Goal: Check status: Check status

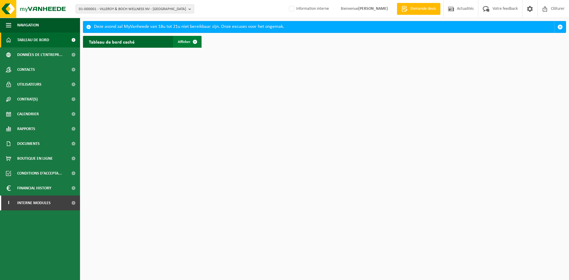
click at [186, 44] on span "Afficher" at bounding box center [184, 42] width 13 height 4
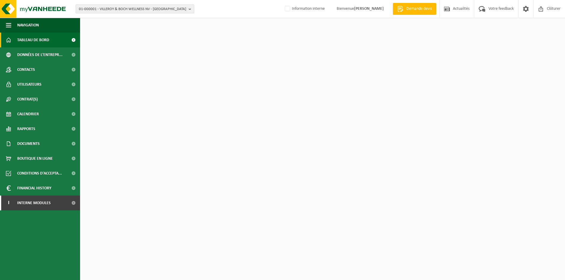
click at [122, 12] on span "01-000001 - VILLEROY & BOCH WELLNESS NV - [GEOGRAPHIC_DATA]" at bounding box center [132, 9] width 107 height 9
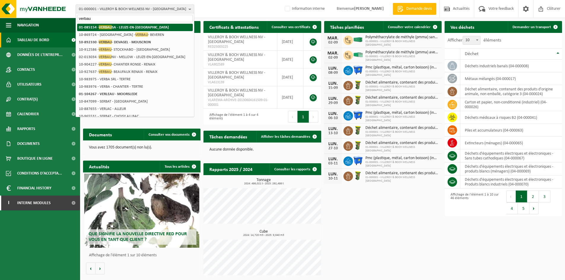
type input "verbau"
click at [108, 28] on span "VERBAU" at bounding box center [105, 27] width 13 height 4
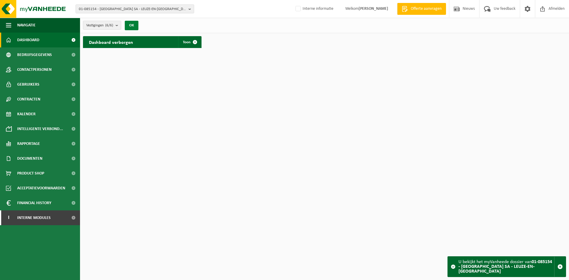
click at [131, 26] on button "OK" at bounding box center [132, 25] width 14 height 9
click at [190, 39] on span at bounding box center [195, 42] width 12 height 12
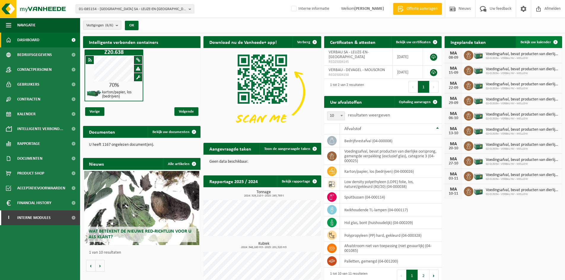
click at [543, 42] on span "Bekijk uw kalender" at bounding box center [535, 42] width 31 height 4
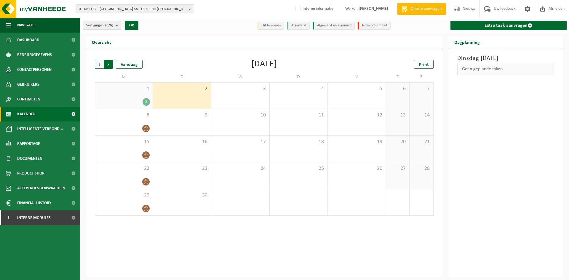
click at [100, 64] on span "Vorige" at bounding box center [99, 64] width 9 height 9
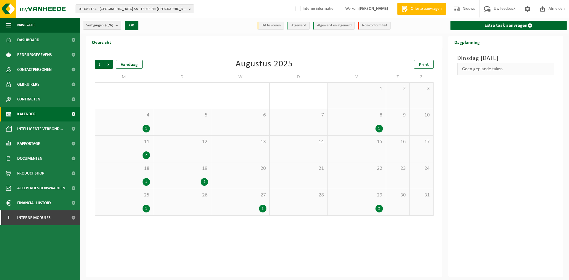
click at [187, 179] on div "2" at bounding box center [182, 182] width 52 height 8
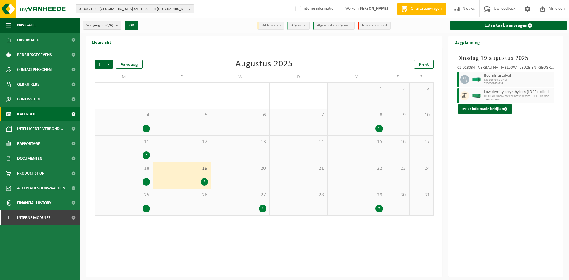
click at [240, 198] on div "27 1" at bounding box center [240, 202] width 58 height 26
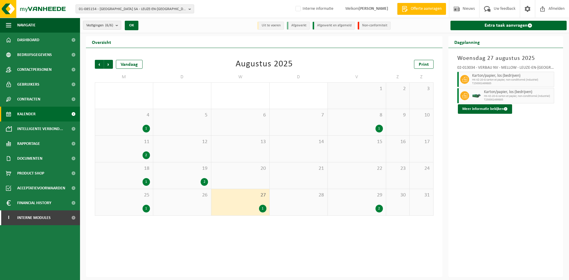
click at [364, 206] on div "2" at bounding box center [357, 209] width 52 height 8
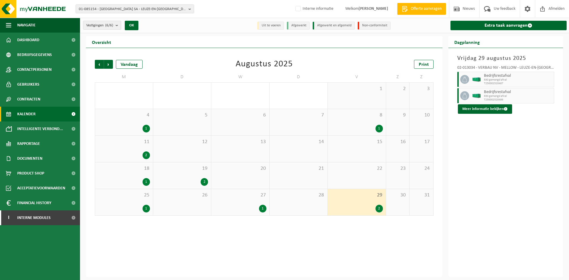
click at [365, 123] on div "8 1" at bounding box center [357, 122] width 58 height 26
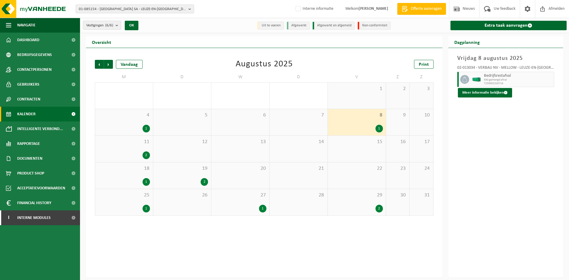
click at [147, 200] on div "25 1" at bounding box center [124, 202] width 58 height 26
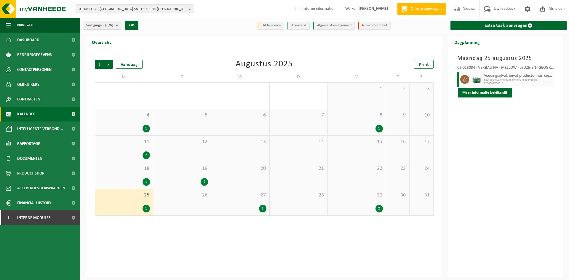
click at [133, 175] on div "18 1" at bounding box center [124, 176] width 58 height 26
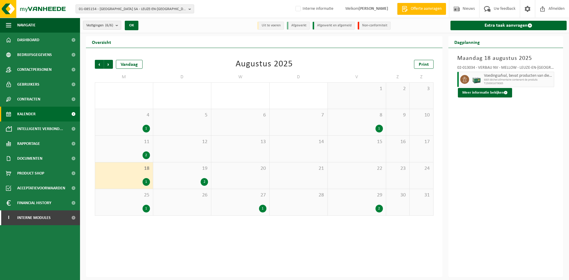
click at [134, 150] on div "11 2" at bounding box center [124, 149] width 58 height 26
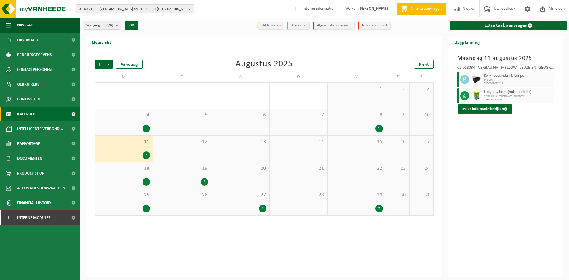
drag, startPoint x: 136, startPoint y: 122, endPoint x: 136, endPoint y: 116, distance: 5.6
click at [136, 122] on div "4 1" at bounding box center [124, 122] width 58 height 26
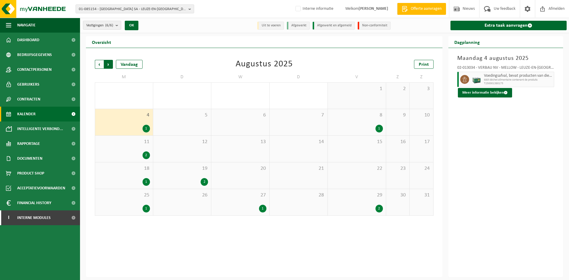
click at [98, 64] on span "Vorige" at bounding box center [99, 64] width 9 height 9
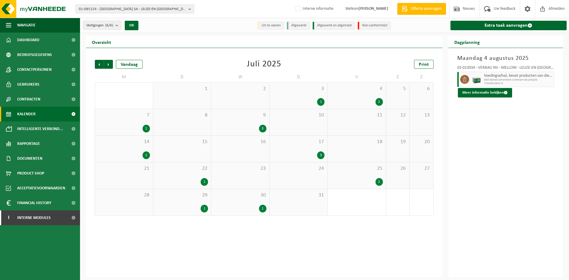
click at [242, 202] on div "30 1" at bounding box center [240, 202] width 58 height 26
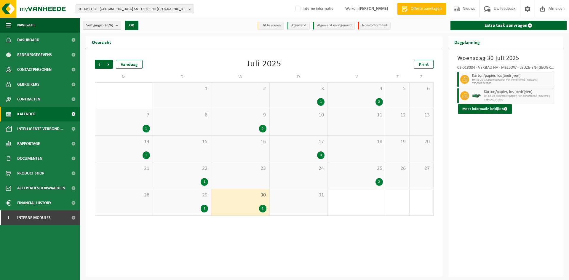
click at [200, 201] on div "29 1" at bounding box center [182, 202] width 58 height 26
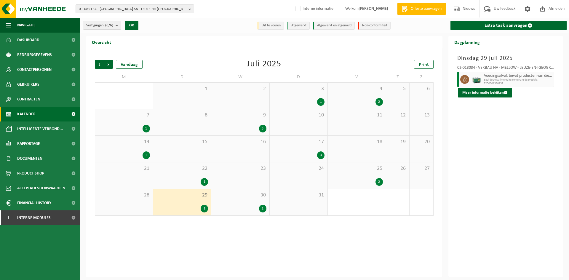
click at [358, 173] on div "25 2" at bounding box center [357, 176] width 58 height 26
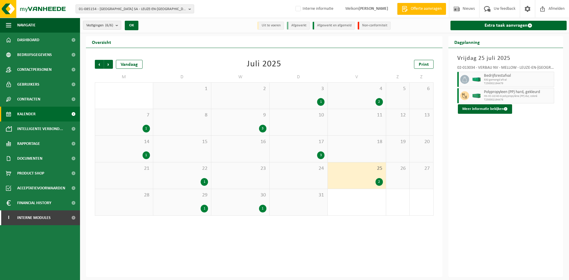
click at [180, 178] on div "22 1" at bounding box center [182, 176] width 58 height 26
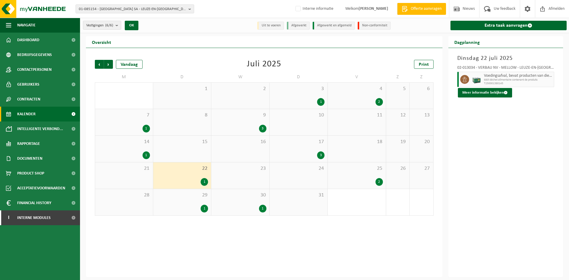
click at [318, 153] on div "3" at bounding box center [320, 156] width 7 height 8
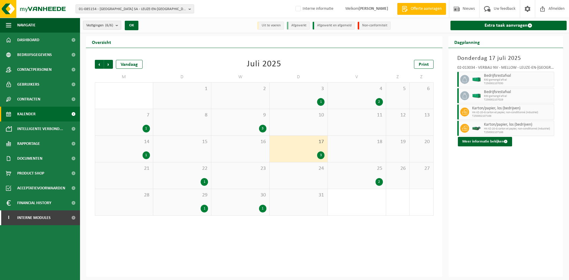
click at [130, 153] on div "1" at bounding box center [124, 156] width 52 height 8
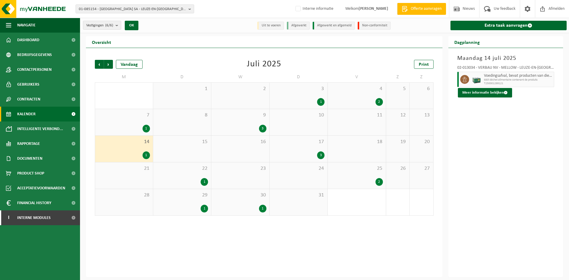
click at [248, 121] on div "9 3" at bounding box center [240, 122] width 58 height 26
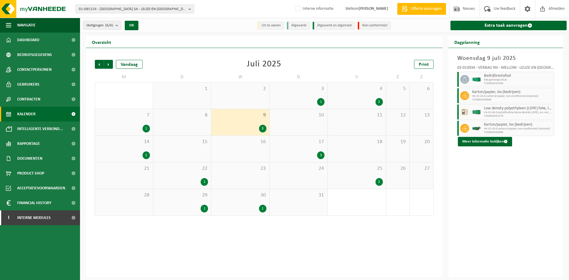
click at [125, 124] on div "7 1" at bounding box center [124, 122] width 58 height 26
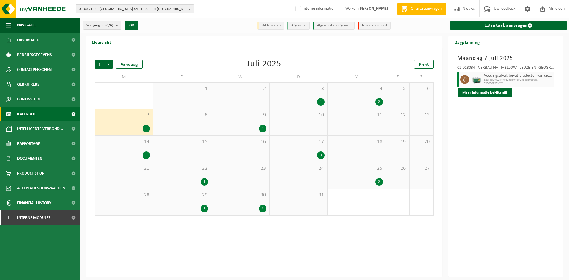
click at [299, 96] on div "3 1" at bounding box center [299, 96] width 58 height 26
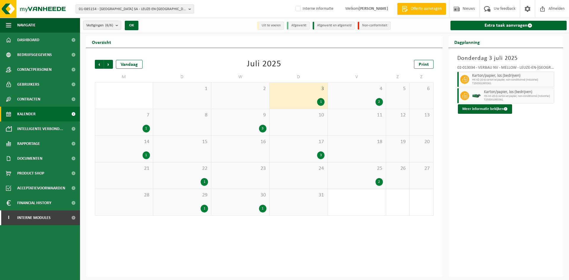
click at [337, 95] on div "4 2" at bounding box center [357, 96] width 58 height 26
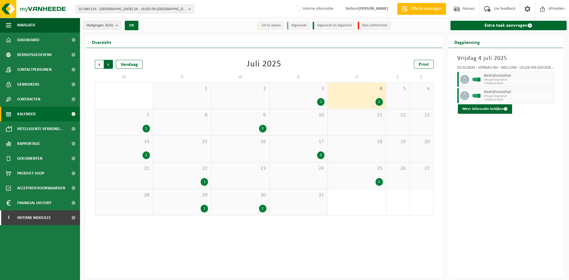
click at [99, 65] on span "Vorige" at bounding box center [99, 64] width 9 height 9
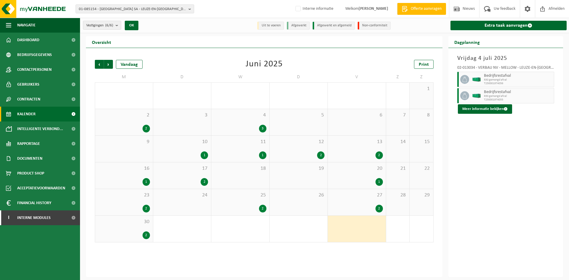
click at [367, 199] on div "27 2" at bounding box center [357, 202] width 58 height 26
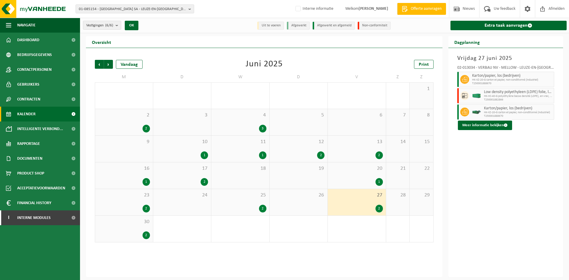
click at [245, 201] on div "25 2" at bounding box center [240, 202] width 58 height 26
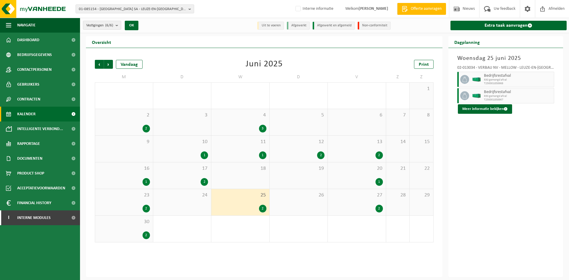
click at [114, 232] on div "2" at bounding box center [124, 236] width 52 height 8
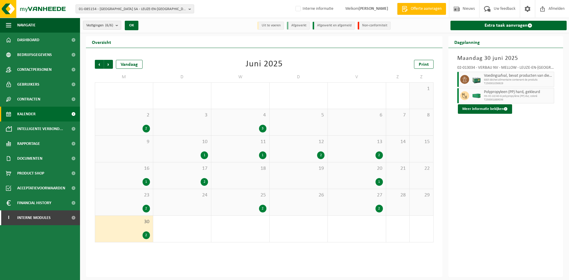
click at [126, 202] on div "23 2" at bounding box center [124, 202] width 58 height 26
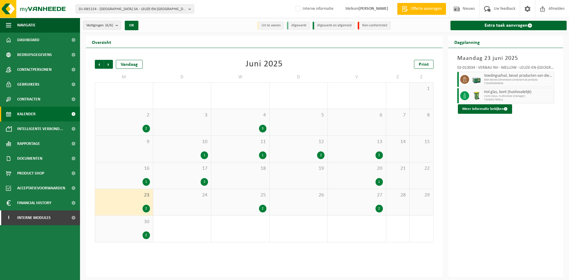
click at [189, 177] on div "17 2" at bounding box center [182, 176] width 58 height 26
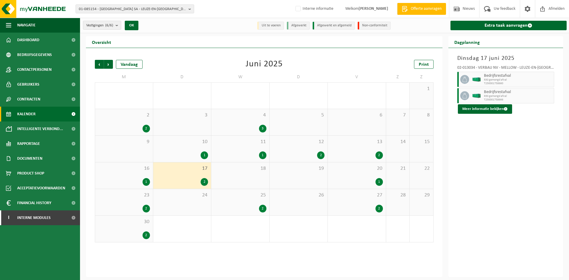
click at [138, 175] on div "16 1" at bounding box center [124, 176] width 58 height 26
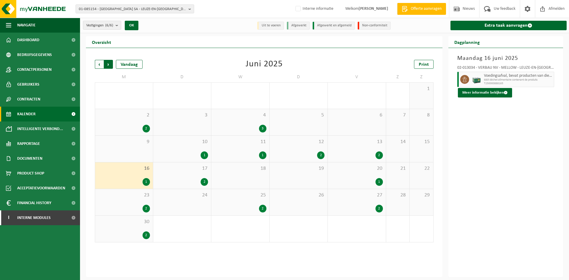
click at [101, 66] on span "Vorige" at bounding box center [99, 64] width 9 height 9
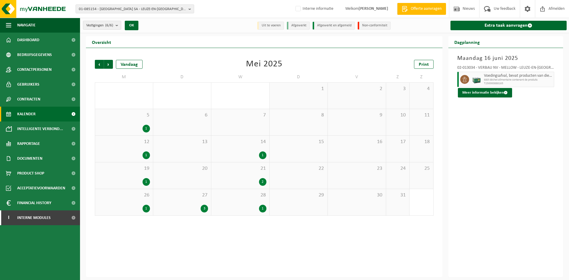
click at [101, 66] on span "Vorige" at bounding box center [99, 64] width 9 height 9
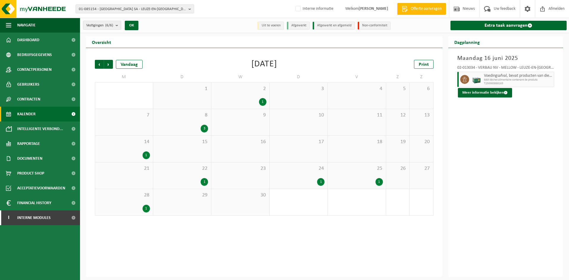
click at [101, 66] on span "Vorige" at bounding box center [99, 64] width 9 height 9
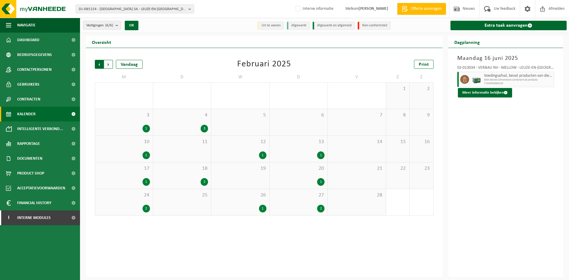
click at [109, 66] on span "Volgende" at bounding box center [108, 64] width 9 height 9
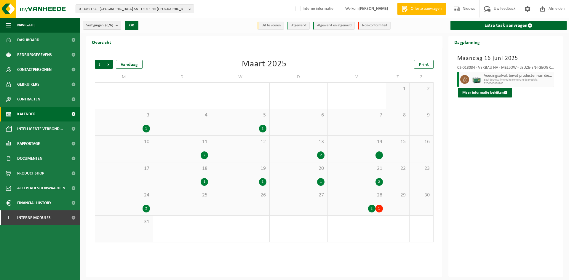
click at [109, 66] on span "Volgende" at bounding box center [108, 64] width 9 height 9
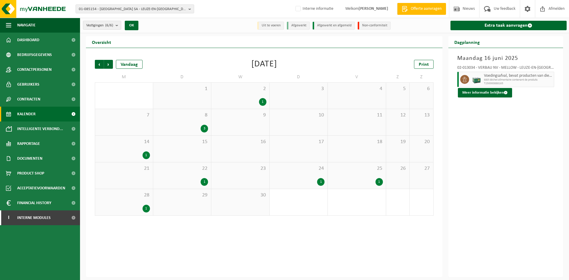
click at [247, 95] on div "2 1" at bounding box center [240, 96] width 58 height 26
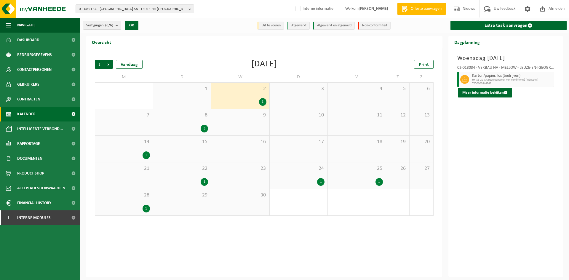
click at [187, 122] on div "8 3" at bounding box center [182, 122] width 58 height 26
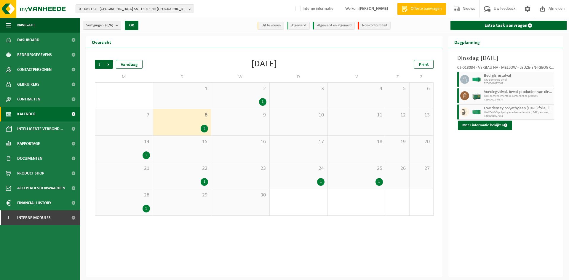
click at [142, 149] on div "14 1" at bounding box center [124, 149] width 58 height 26
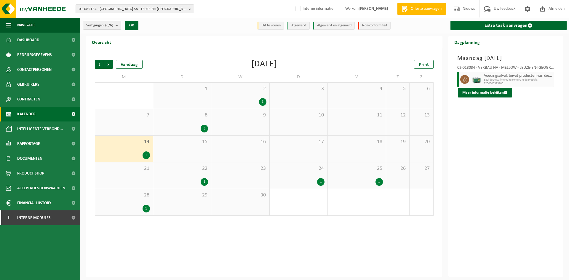
click at [189, 172] on div "22 1" at bounding box center [182, 176] width 58 height 26
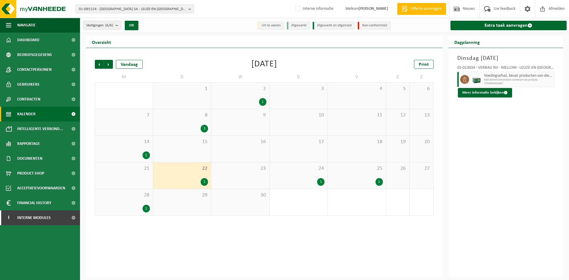
click at [300, 174] on div "24 1" at bounding box center [299, 176] width 58 height 26
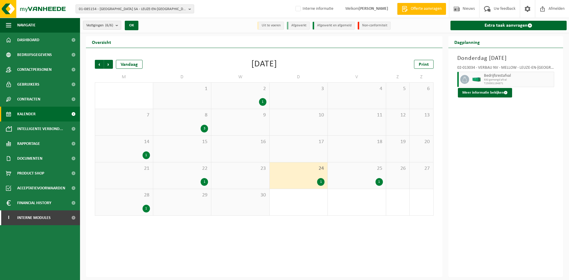
click at [361, 174] on div "25 1" at bounding box center [357, 176] width 58 height 26
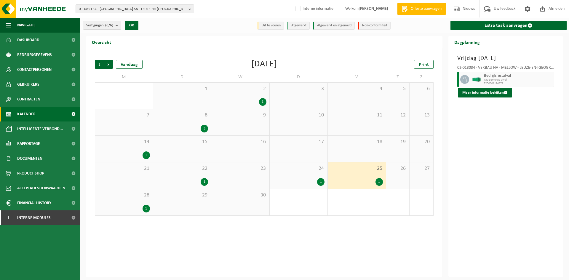
click at [120, 200] on div "28 1" at bounding box center [124, 202] width 58 height 26
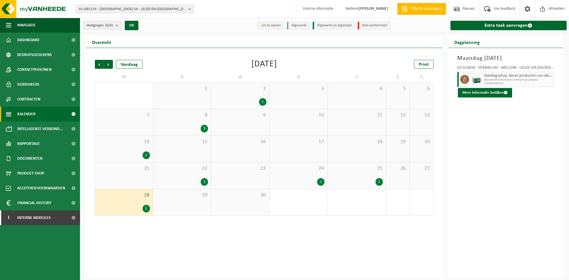
click at [117, 25] on b "submit" at bounding box center [118, 25] width 5 height 8
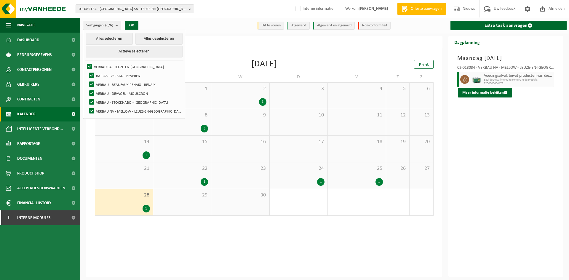
click at [117, 25] on b "submit" at bounding box center [118, 25] width 5 height 9
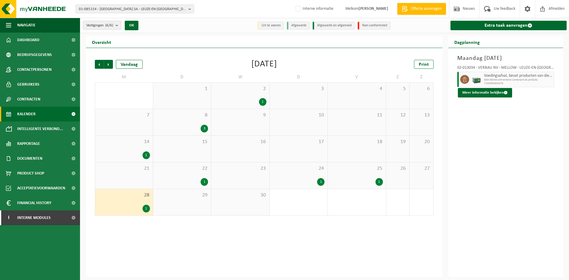
click at [117, 25] on b "submit" at bounding box center [118, 25] width 5 height 8
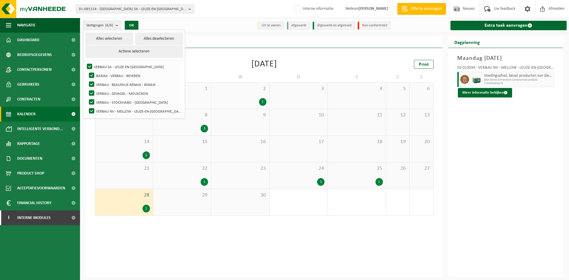
click at [117, 25] on b "submit" at bounding box center [118, 25] width 5 height 9
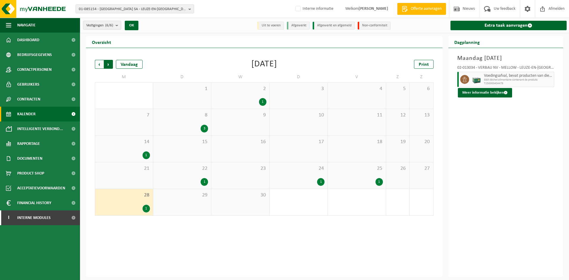
click at [96, 63] on span "Vorige" at bounding box center [99, 64] width 9 height 9
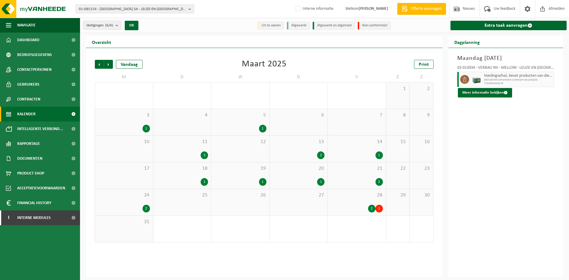
click at [353, 212] on div "2 1" at bounding box center [357, 209] width 52 height 8
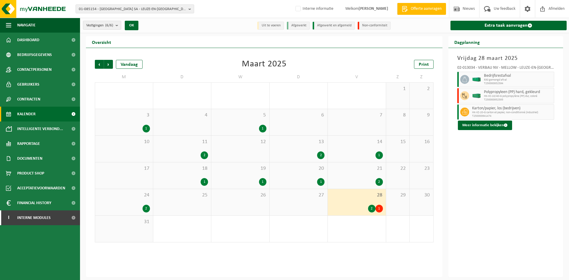
click at [141, 205] on div "2" at bounding box center [124, 209] width 52 height 8
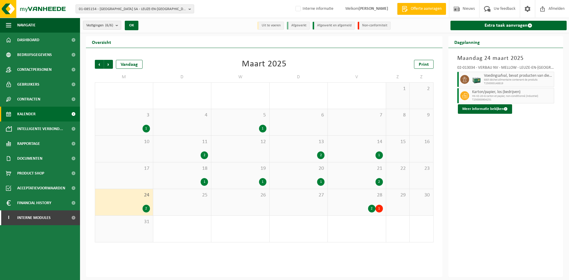
click at [365, 173] on div "21 2" at bounding box center [357, 176] width 58 height 26
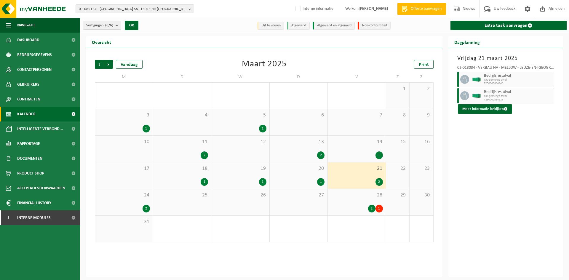
click at [316, 175] on div "20 1" at bounding box center [299, 176] width 58 height 26
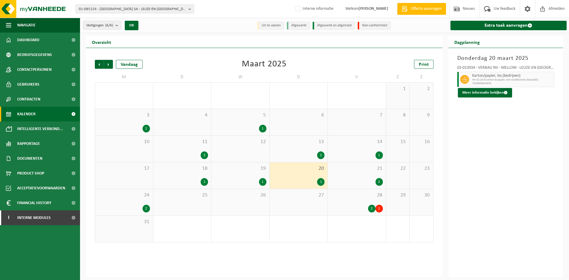
click at [265, 175] on div "19 1" at bounding box center [240, 176] width 58 height 26
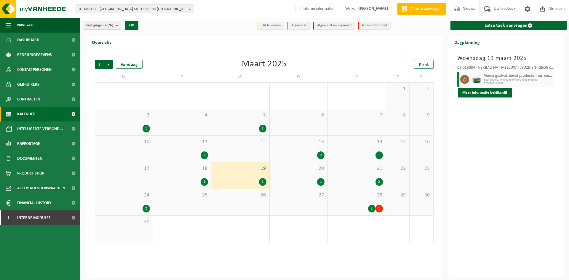
click at [208, 179] on div "18 1" at bounding box center [182, 176] width 58 height 26
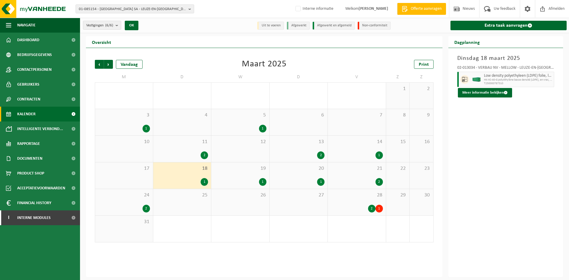
click at [349, 147] on div "14 1" at bounding box center [357, 149] width 58 height 26
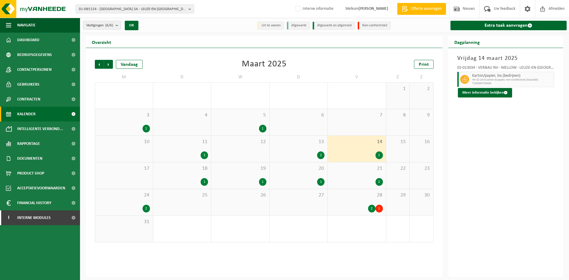
click at [293, 149] on div "13 2" at bounding box center [299, 149] width 58 height 26
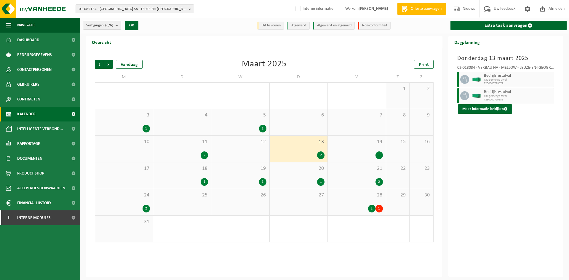
click at [194, 152] on div "2" at bounding box center [182, 156] width 52 height 8
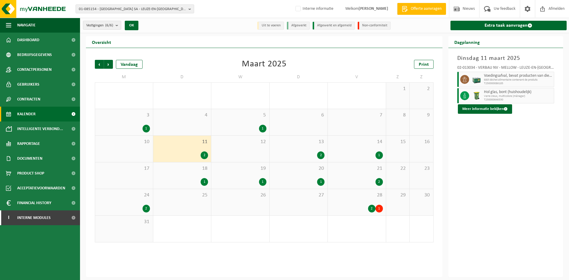
click at [248, 128] on div "1" at bounding box center [240, 129] width 52 height 8
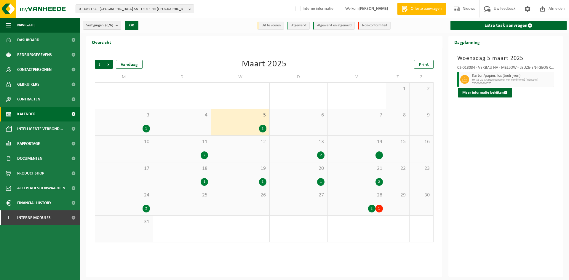
click at [135, 122] on div "3 1" at bounding box center [124, 122] width 58 height 26
